Goal: Information Seeking & Learning: Learn about a topic

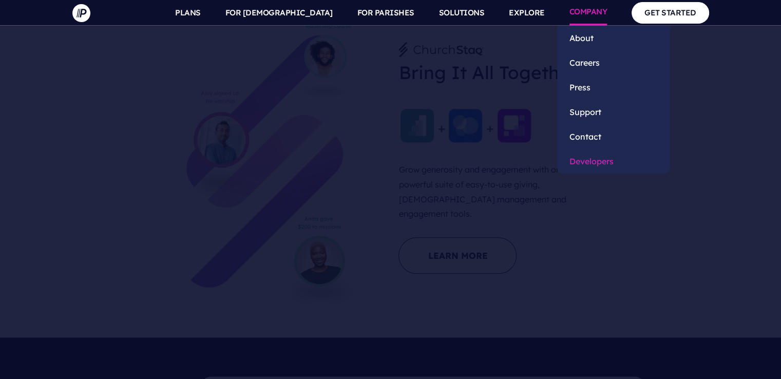
click at [599, 164] on link "Developers" at bounding box center [613, 161] width 113 height 25
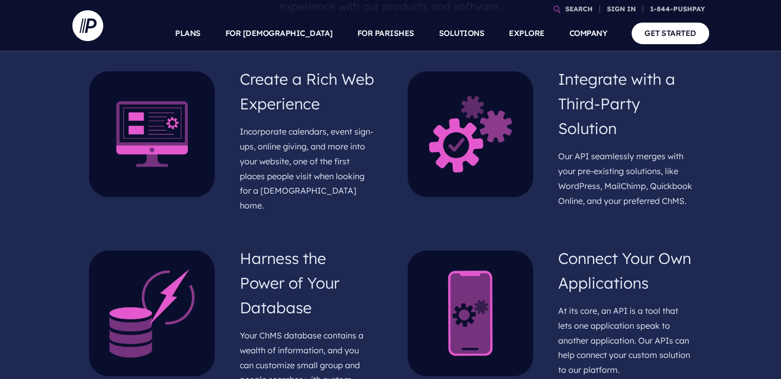
scroll to position [513, 0]
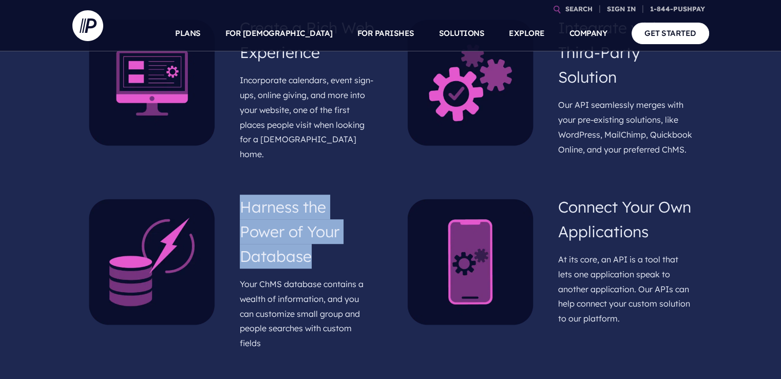
drag, startPoint x: 321, startPoint y: 251, endPoint x: 244, endPoint y: 202, distance: 91.6
click at [244, 202] on h4 "Harness the Power of Your Database" at bounding box center [307, 231] width 135 height 82
click at [354, 250] on h4 "Harness the Power of Your Database" at bounding box center [307, 231] width 135 height 82
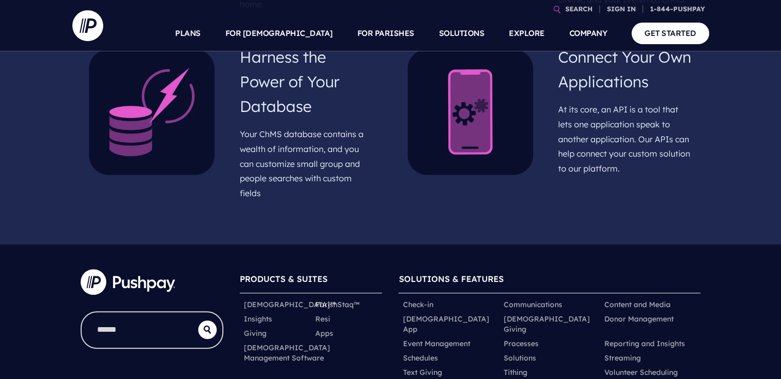
scroll to position [667, 0]
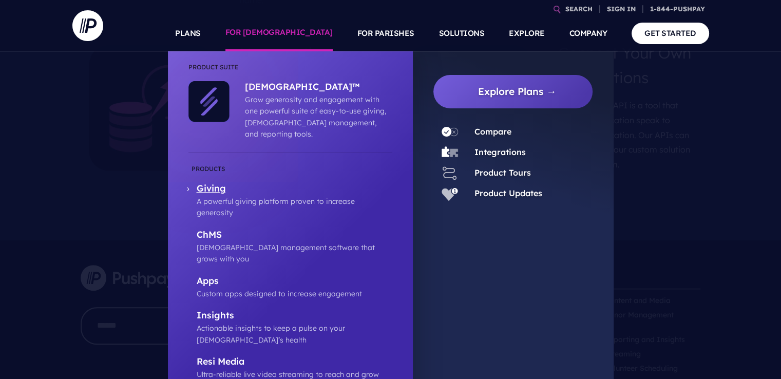
click at [211, 183] on p "Giving" at bounding box center [295, 189] width 196 height 13
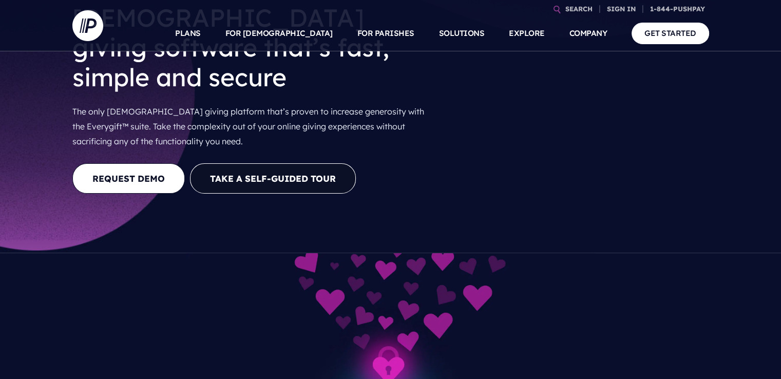
scroll to position [103, 0]
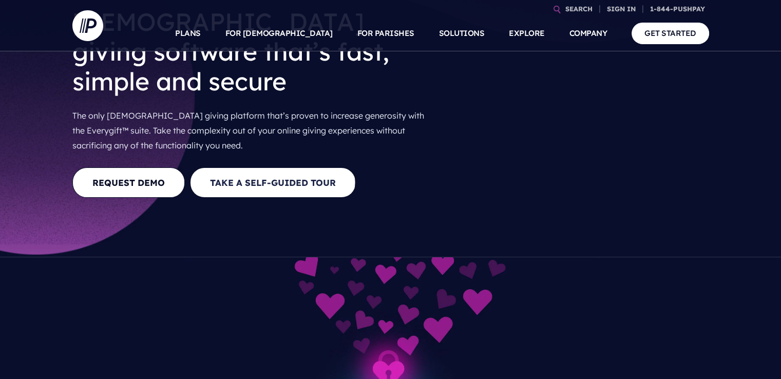
click at [280, 167] on button "Take a Self-guided Tour" at bounding box center [273, 182] width 166 height 30
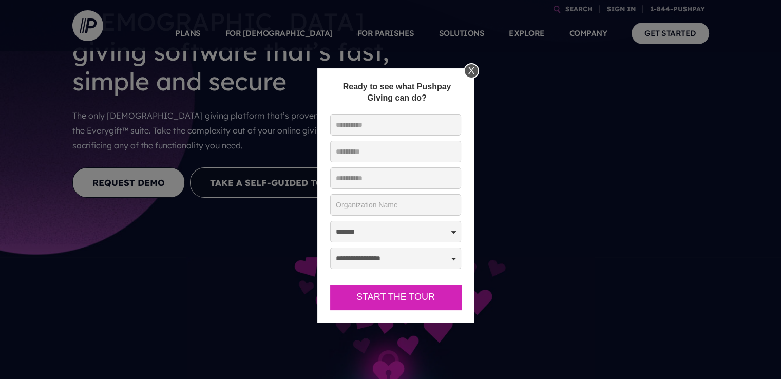
click at [472, 72] on div "X" at bounding box center [471, 70] width 15 height 15
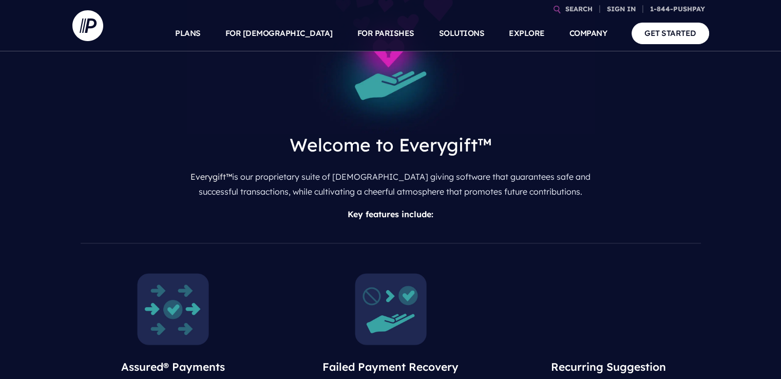
scroll to position [565, 0]
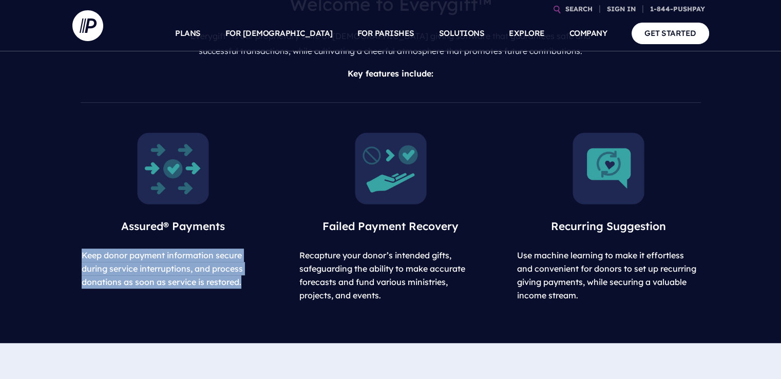
drag, startPoint x: 238, startPoint y: 253, endPoint x: 83, endPoint y: 230, distance: 157.3
click at [83, 248] on p "Keep donor payment information secure during service interruptions, and process…" at bounding box center [172, 268] width 201 height 40
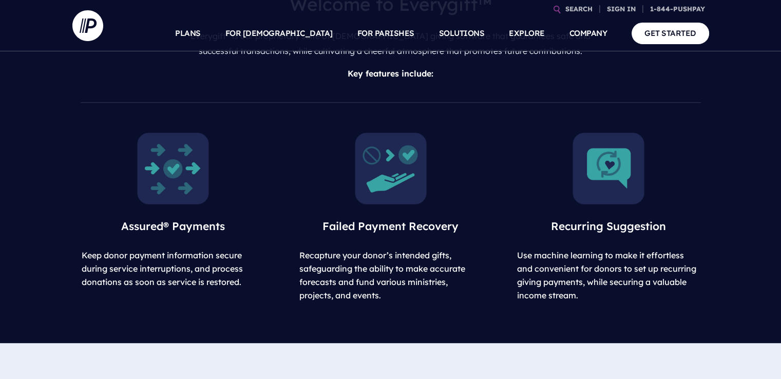
click at [341, 250] on span "Recapture your donor’s intended gifts, safeguarding the ability to make accurat…" at bounding box center [382, 275] width 166 height 50
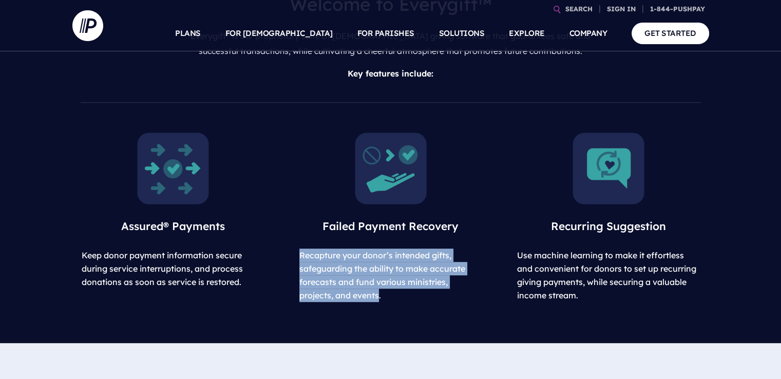
drag, startPoint x: 300, startPoint y: 228, endPoint x: 381, endPoint y: 266, distance: 90.0
click at [381, 266] on span "Recapture your donor’s intended gifts, safeguarding the ability to make accurat…" at bounding box center [382, 275] width 166 height 50
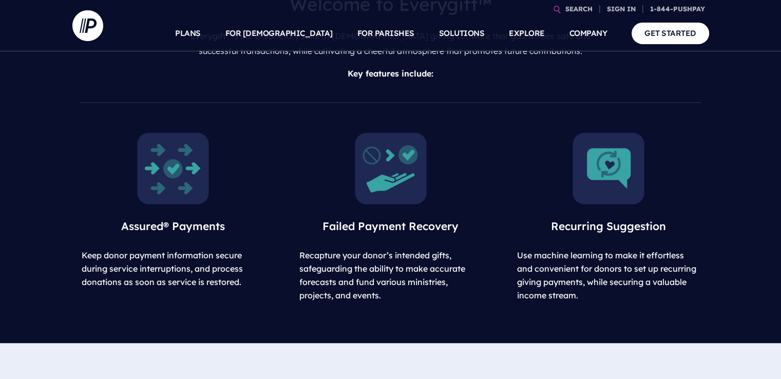
click at [564, 250] on span "Use machine learning to make it effortless and convenient for donors to set up …" at bounding box center [606, 275] width 179 height 50
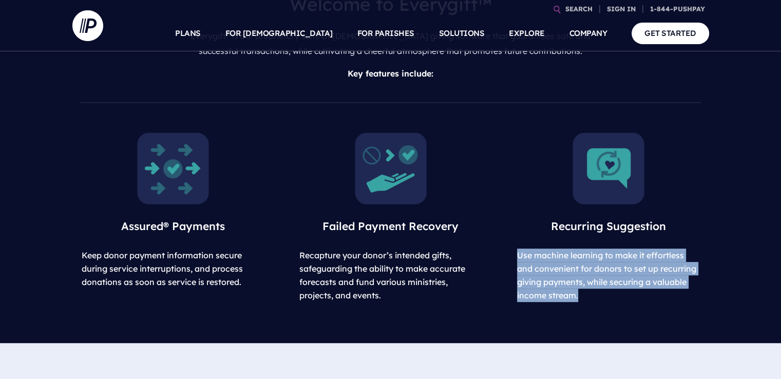
drag, startPoint x: 517, startPoint y: 228, endPoint x: 634, endPoint y: 264, distance: 122.5
click at [634, 264] on p "Use machine learning to make it effortless and convenient for donors to set up …" at bounding box center [608, 274] width 201 height 53
click at [624, 263] on p "Use machine learning to make it effortless and convenient for donors to set up …" at bounding box center [608, 274] width 201 height 53
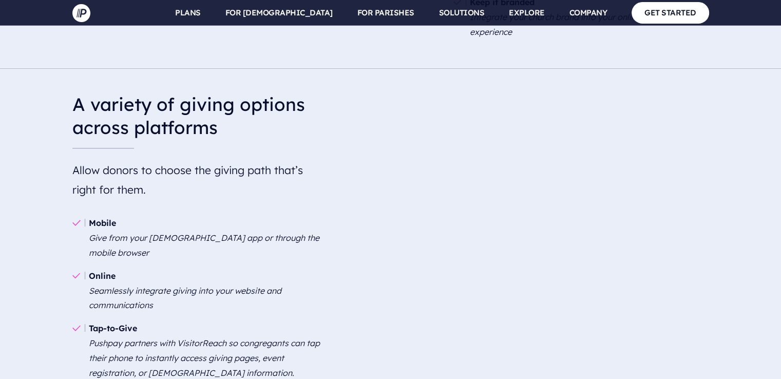
scroll to position [1232, 0]
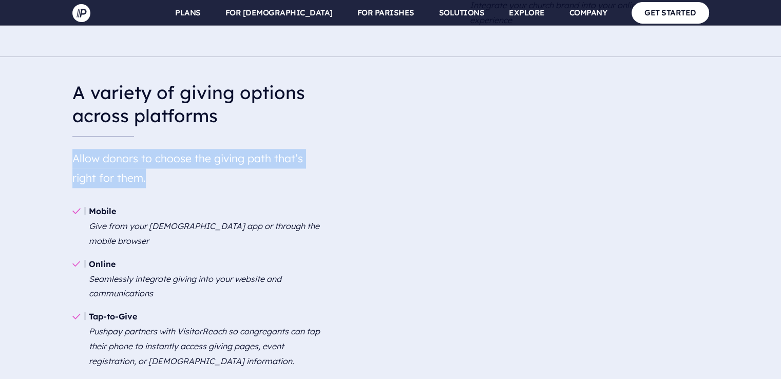
drag, startPoint x: 132, startPoint y: 163, endPoint x: 74, endPoint y: 147, distance: 59.8
click at [74, 147] on div "A variety of giving options across platforms Allow donors to choose the giving …" at bounding box center [200, 246] width 272 height 346
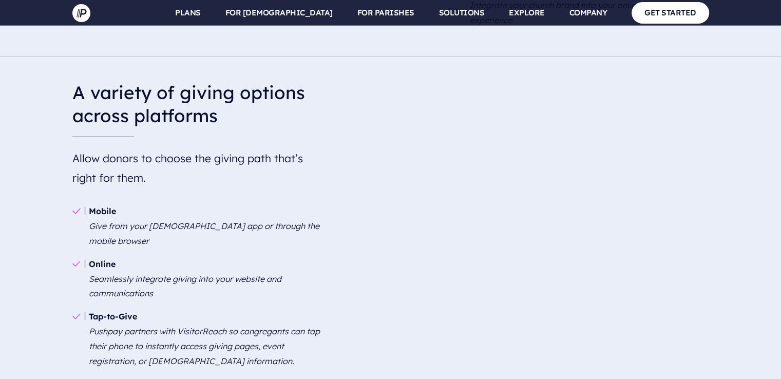
click at [205, 192] on ul "Mobile Give from your church app or through the mobile browser Online Seamlessl…" at bounding box center [200, 305] width 256 height 227
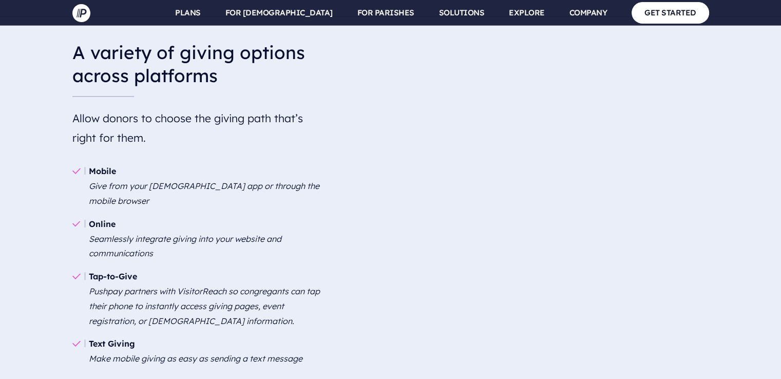
scroll to position [1284, 0]
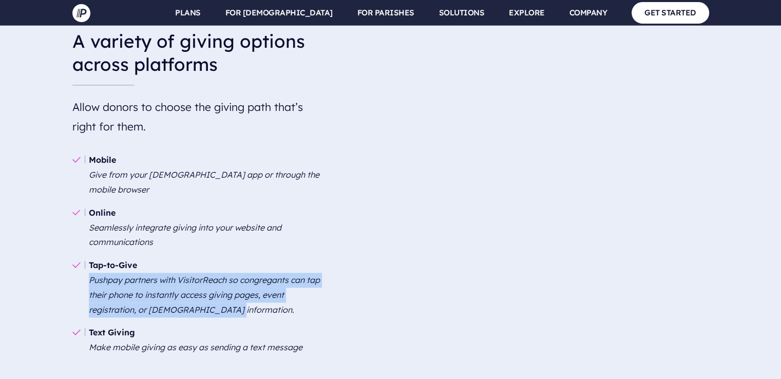
drag, startPoint x: 237, startPoint y: 280, endPoint x: 92, endPoint y: 253, distance: 147.3
click at [92, 254] on li "Tap-to-Give Pushpay partners with VisitorReach so congregants can tap their pho…" at bounding box center [200, 287] width 256 height 67
click at [249, 277] on li "Tap-to-Give Pushpay partners with VisitorReach so congregants can tap their pho…" at bounding box center [200, 287] width 256 height 67
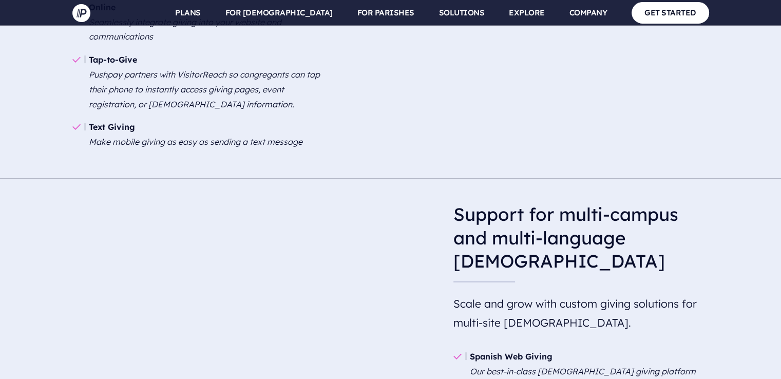
scroll to position [1592, 0]
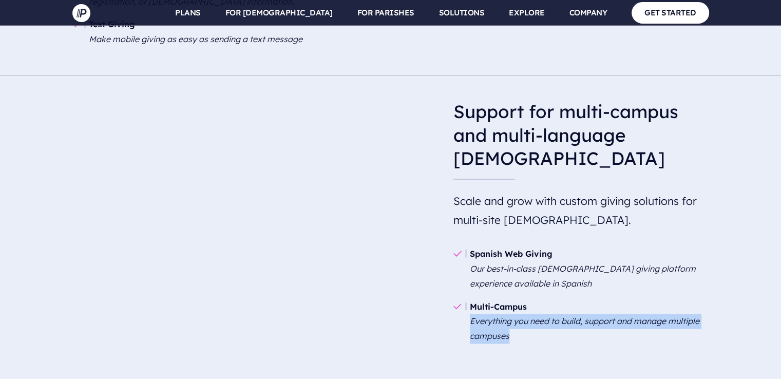
drag, startPoint x: 517, startPoint y: 307, endPoint x: 468, endPoint y: 294, distance: 49.8
click at [468, 295] on li "Multi-Campus Everything you need to build, support and manage multiple campuses" at bounding box center [581, 321] width 256 height 52
click at [564, 298] on li "Multi-Campus Everything you need to build, support and manage multiple campuses" at bounding box center [581, 321] width 256 height 52
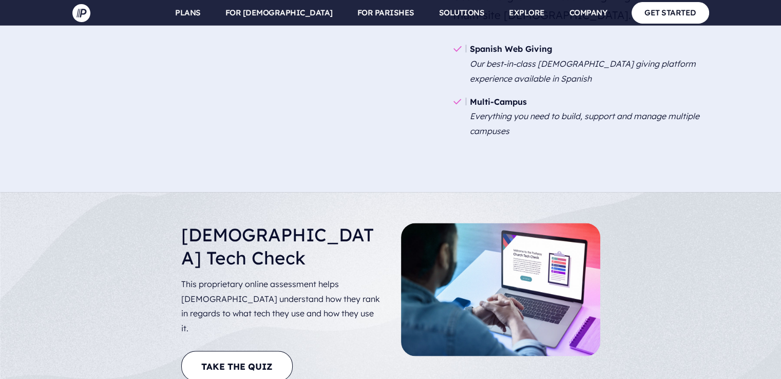
scroll to position [1797, 0]
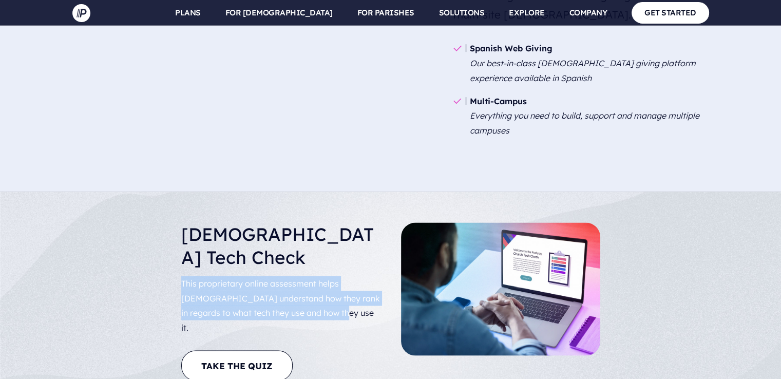
drag, startPoint x: 300, startPoint y: 257, endPoint x: 184, endPoint y: 232, distance: 119.3
click at [182, 230] on div "Church Tech Check This proprietary online assessment helps churches understand …" at bounding box center [282, 303] width 218 height 163
click at [318, 272] on p "This proprietary online assessment helps [DEMOGRAPHIC_DATA] understand how they…" at bounding box center [281, 305] width 201 height 67
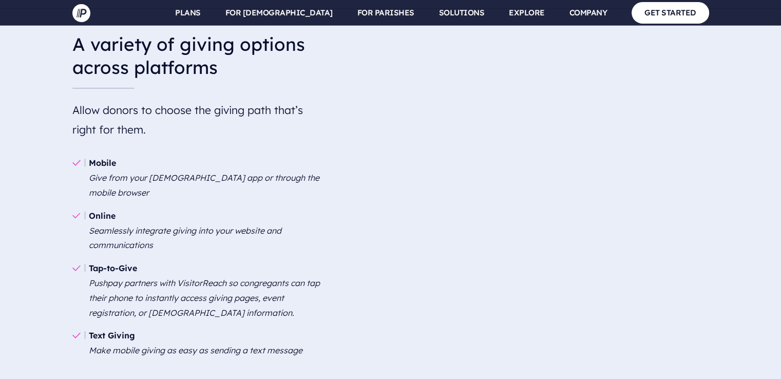
scroll to position [1181, 0]
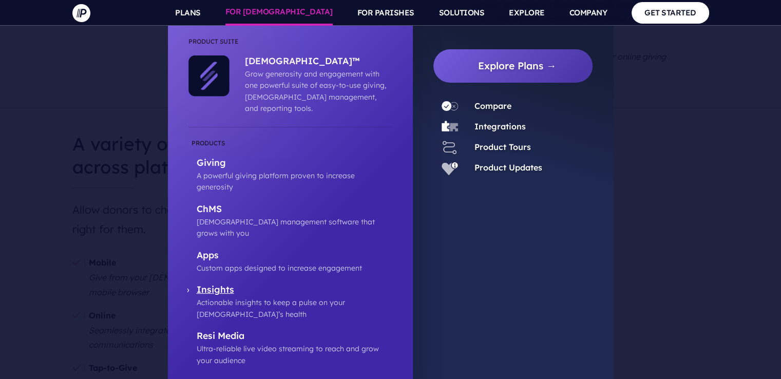
click at [228, 284] on p "Insights" at bounding box center [295, 290] width 196 height 13
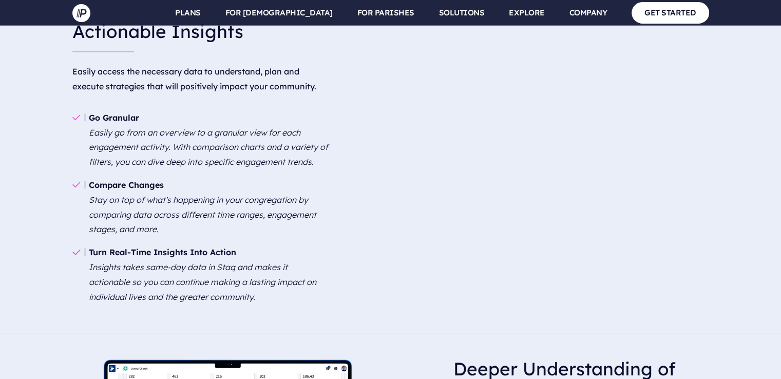
scroll to position [1643, 0]
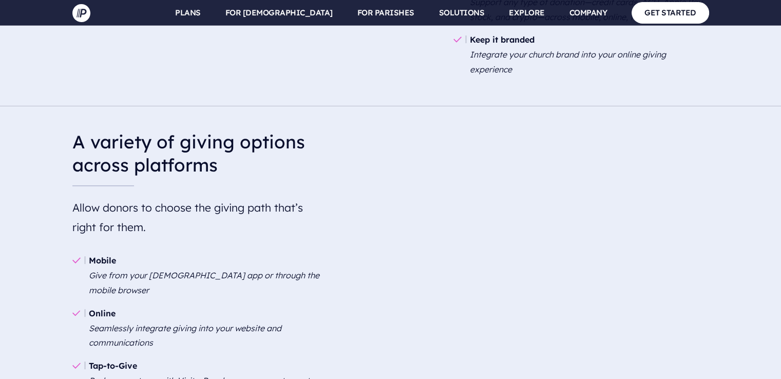
scroll to position [1181, 0]
